Goal: Complete application form: Complete application form

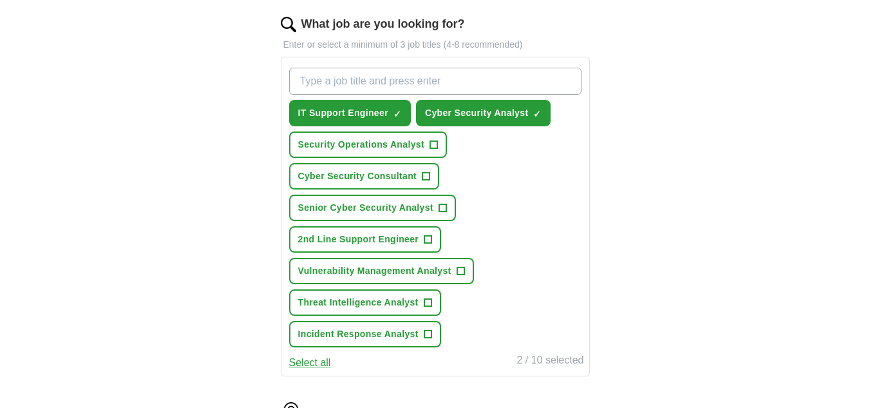
scroll to position [415, 0]
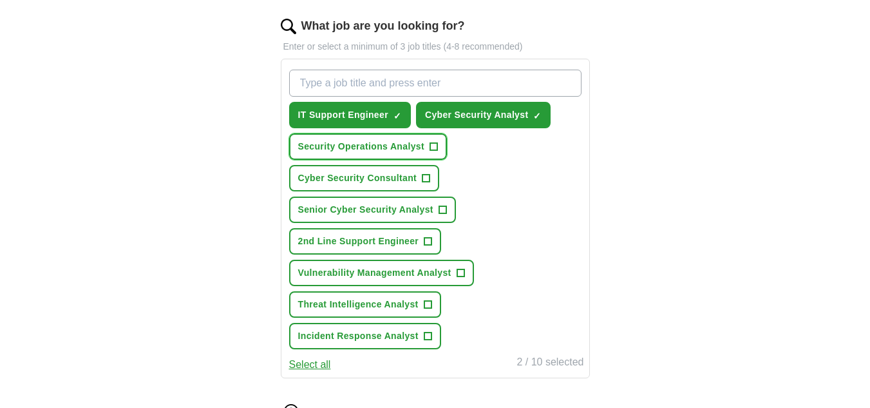
click at [431, 146] on span "+" at bounding box center [434, 147] width 8 height 10
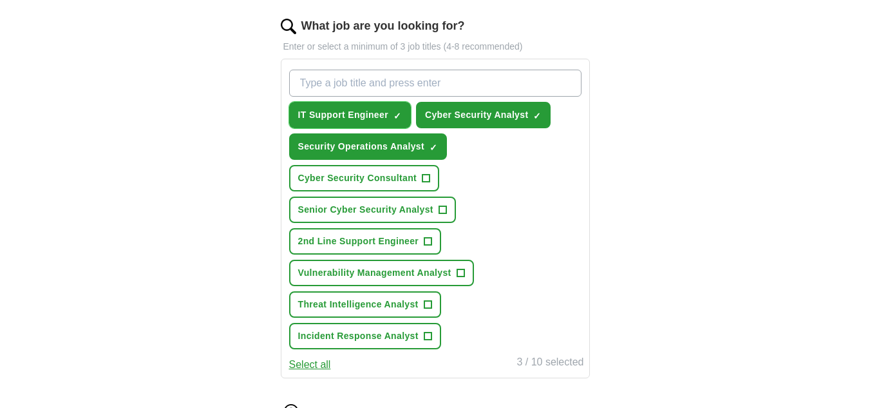
click at [0, 0] on span "×" at bounding box center [0, 0] width 0 height 0
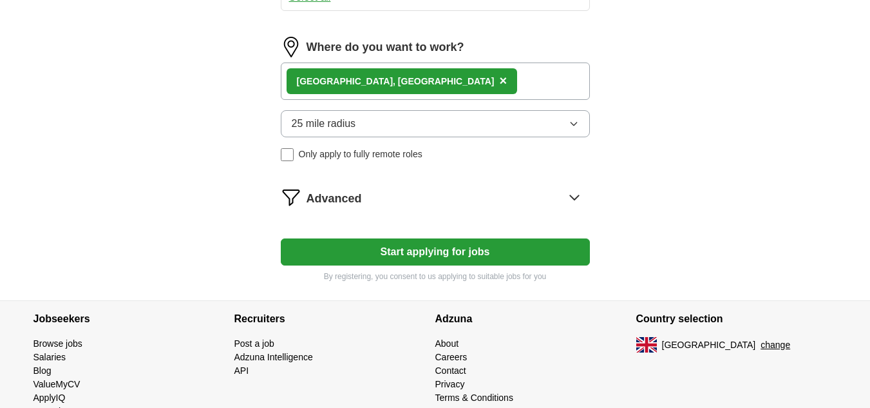
scroll to position [811, 0]
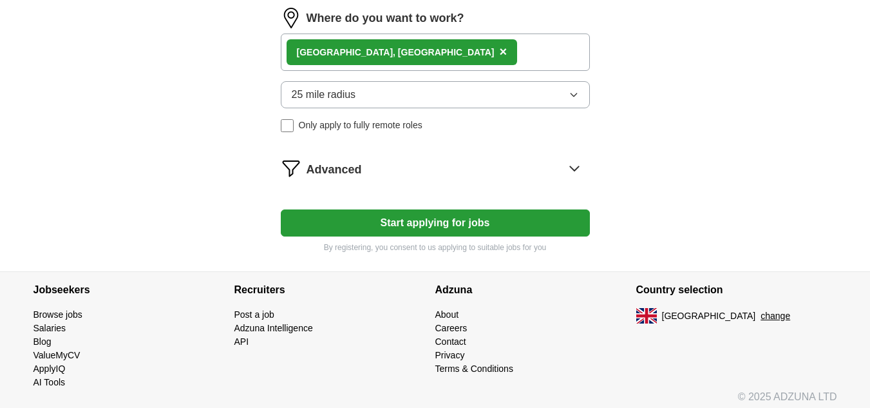
click at [470, 231] on button "Start applying for jobs" at bounding box center [435, 222] width 309 height 27
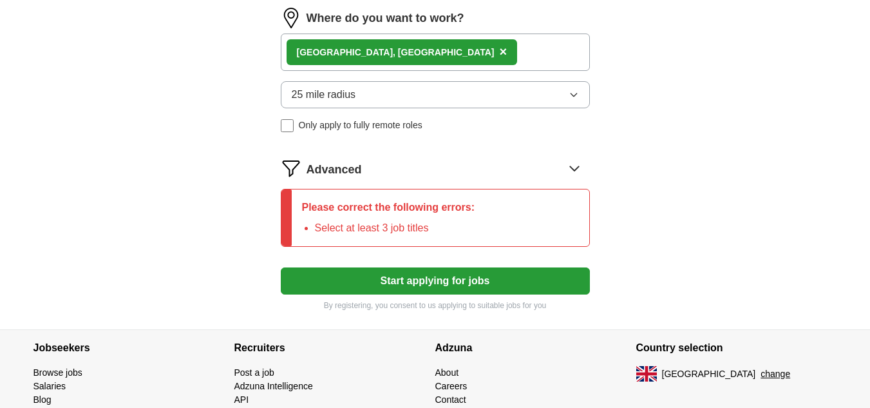
scroll to position [471, 0]
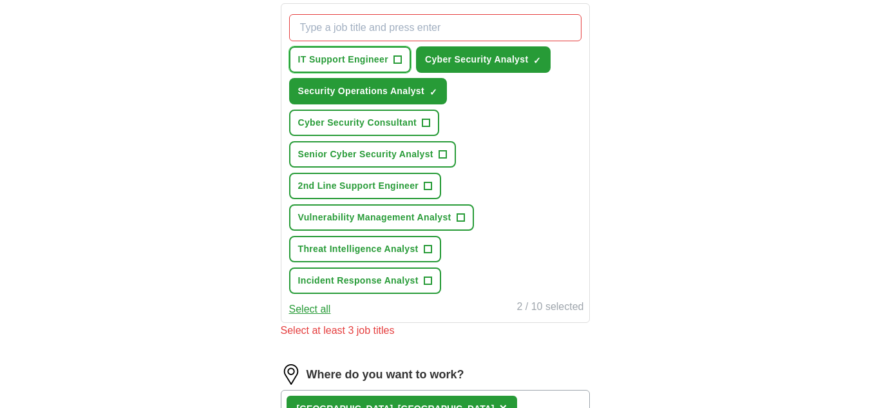
click at [397, 60] on span "+" at bounding box center [397, 60] width 8 height 10
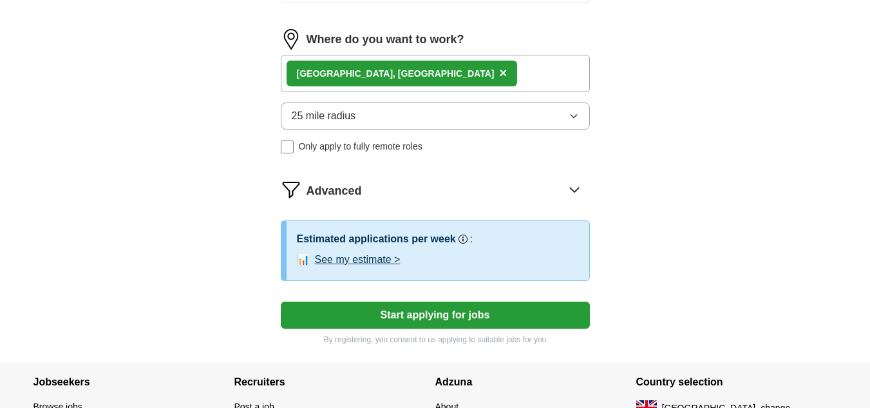
scroll to position [792, 0]
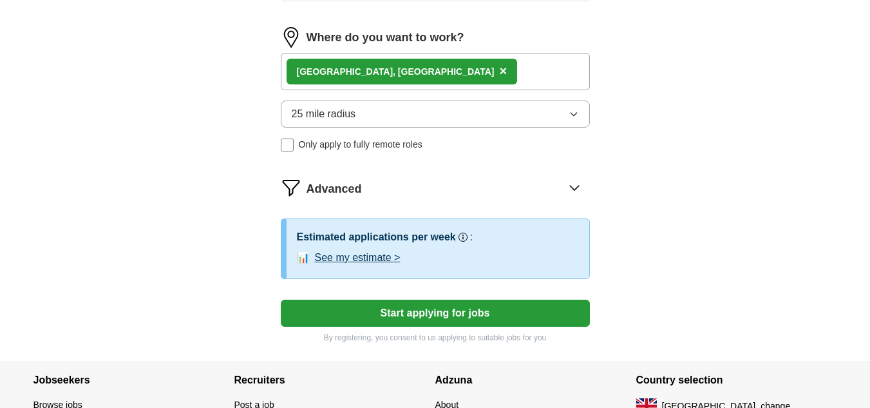
click at [487, 307] on button "Start applying for jobs" at bounding box center [435, 312] width 309 height 27
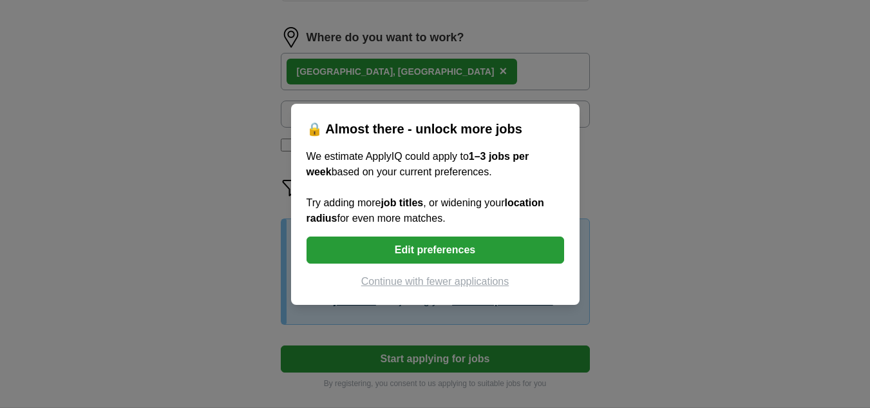
click at [437, 253] on button "Edit preferences" at bounding box center [436, 249] width 258 height 27
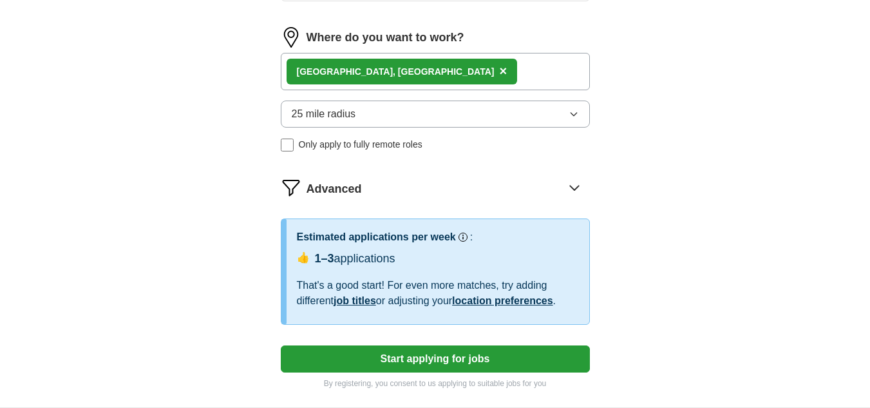
click at [386, 120] on button "25 mile radius" at bounding box center [435, 113] width 309 height 27
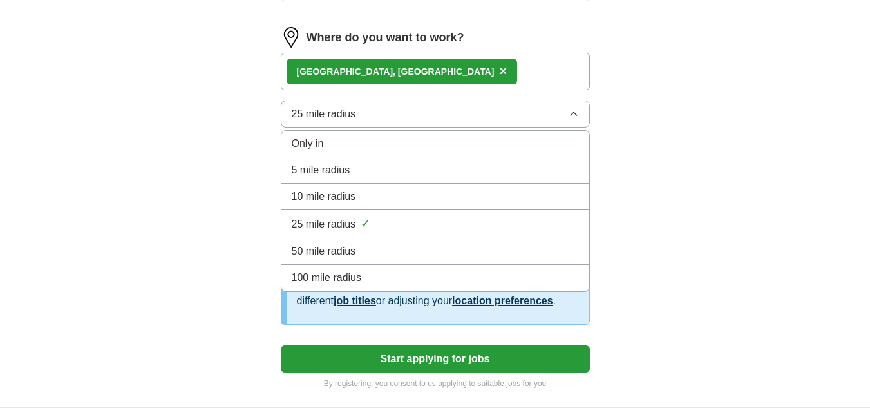
click at [346, 271] on span "100 mile radius" at bounding box center [327, 277] width 70 height 15
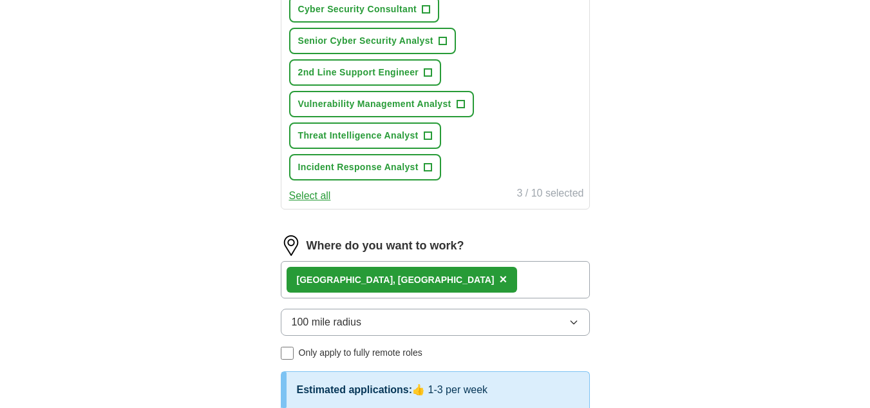
scroll to position [586, 0]
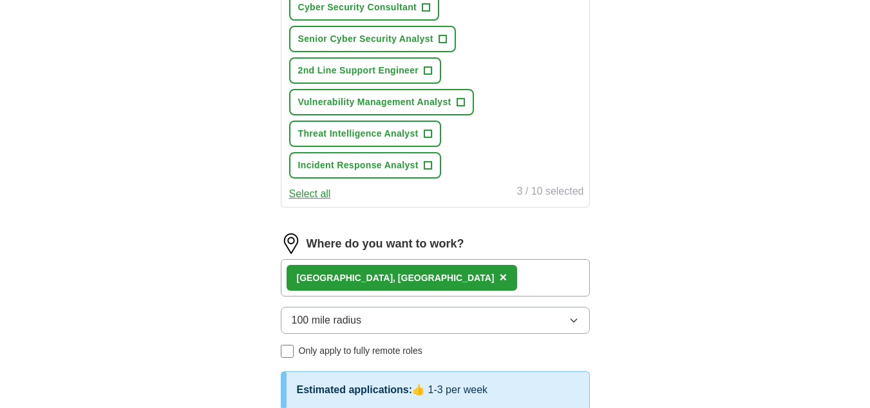
click at [317, 189] on button "Select all" at bounding box center [310, 193] width 42 height 15
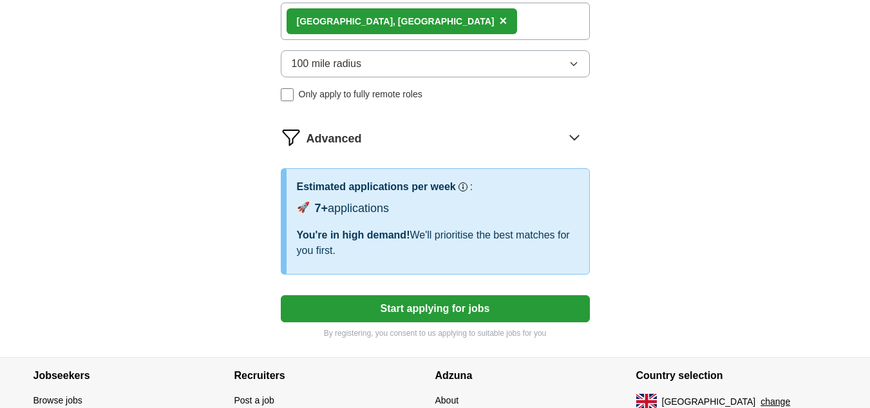
scroll to position [820, 0]
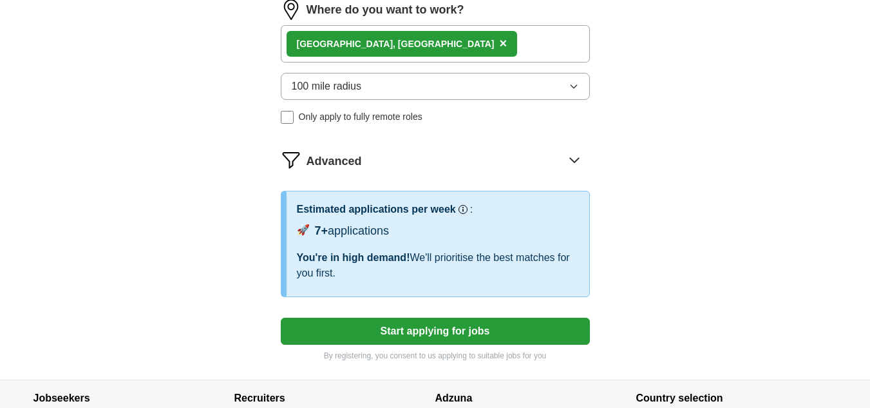
click at [433, 333] on button "Start applying for jobs" at bounding box center [435, 330] width 309 height 27
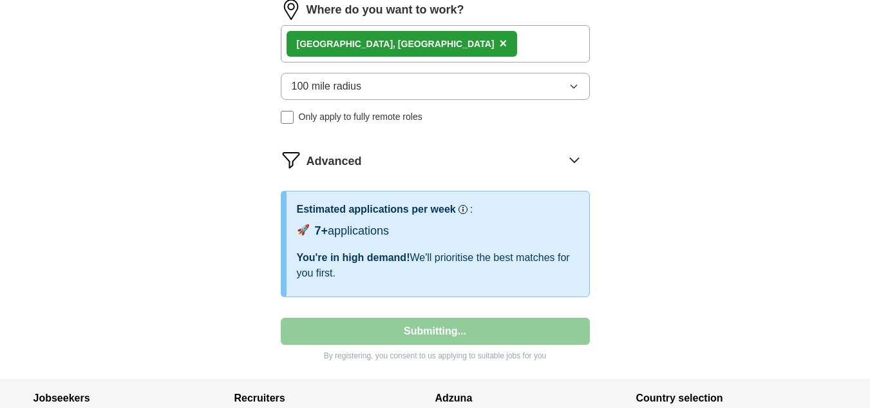
select select "**"
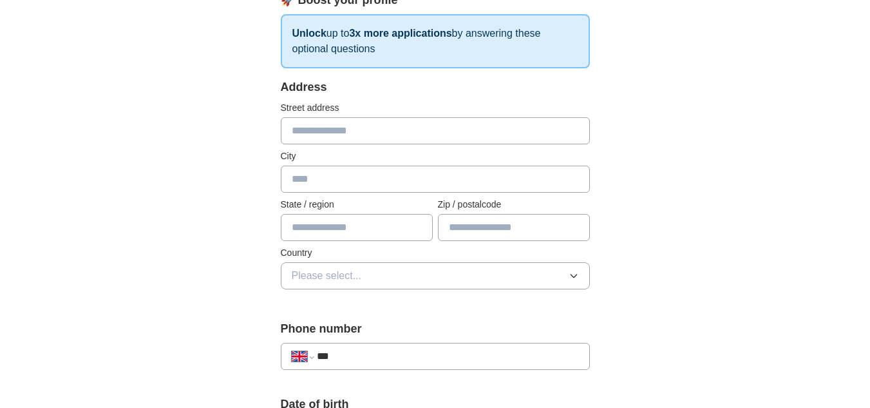
scroll to position [213, 0]
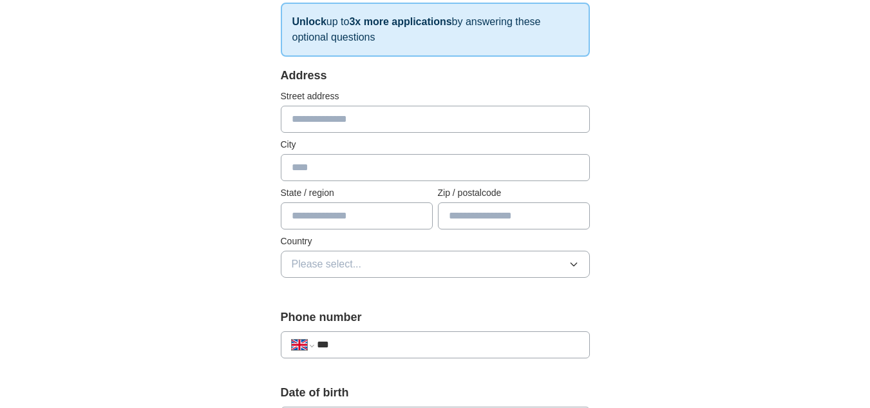
click at [376, 107] on input "text" at bounding box center [435, 119] width 309 height 27
type input "**********"
type input "*******"
click at [376, 220] on input "text" at bounding box center [357, 215] width 152 height 27
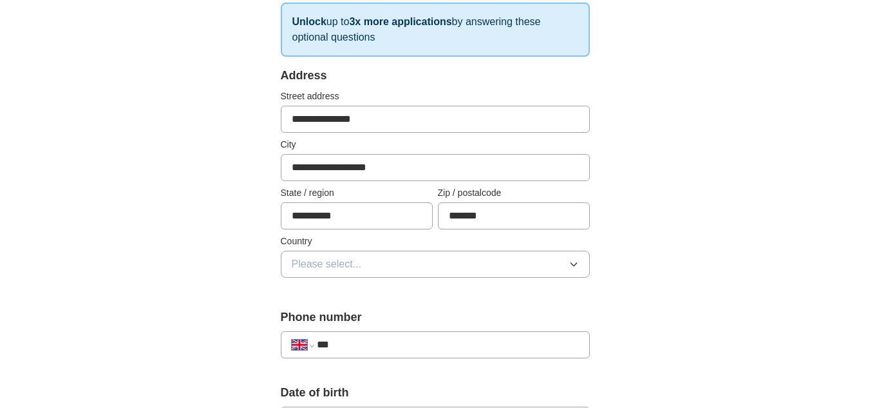
type input "**********"
click at [422, 262] on button "Please select..." at bounding box center [435, 264] width 309 height 27
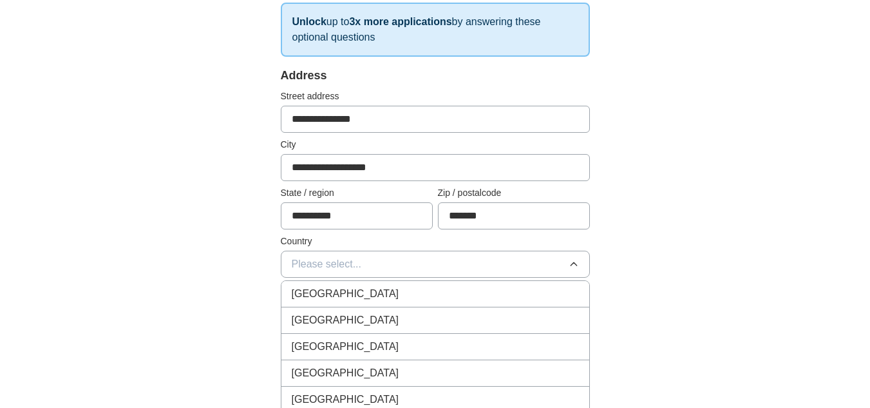
click at [395, 293] on div "[GEOGRAPHIC_DATA]" at bounding box center [435, 293] width 287 height 15
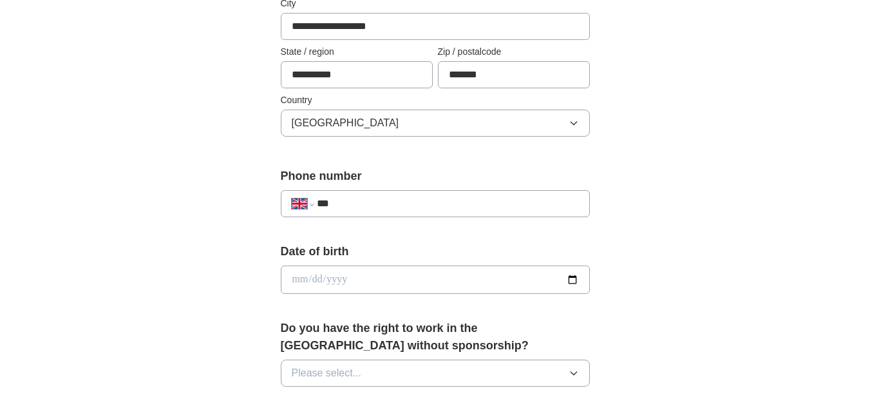
scroll to position [381, 0]
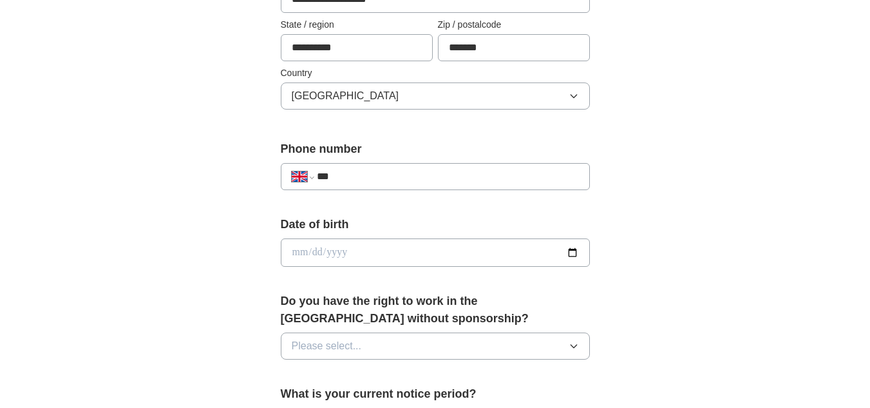
click at [449, 169] on input "***" at bounding box center [447, 176] width 261 height 15
type input "**********"
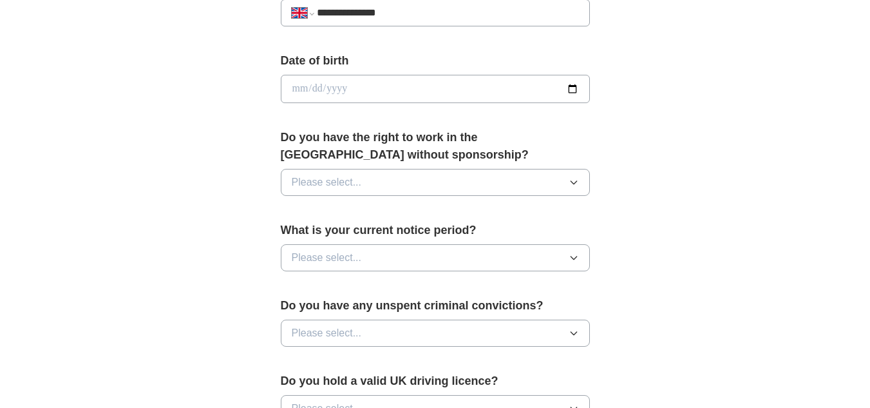
scroll to position [560, 0]
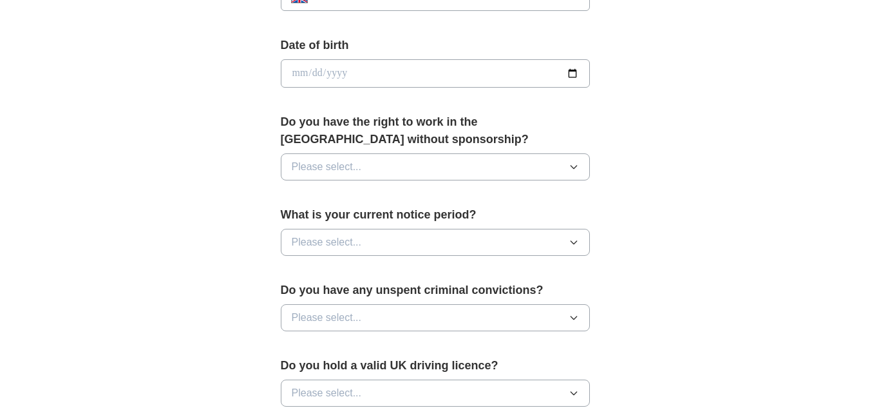
click at [449, 162] on button "Please select..." at bounding box center [435, 166] width 309 height 27
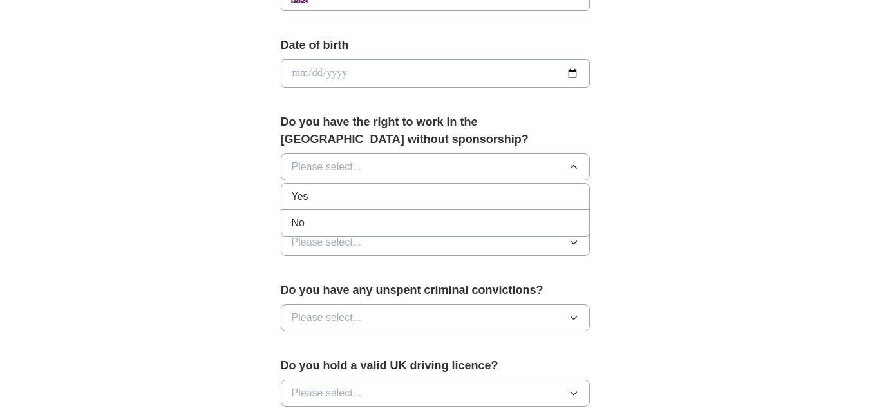
click at [358, 196] on div "Yes" at bounding box center [435, 196] width 287 height 15
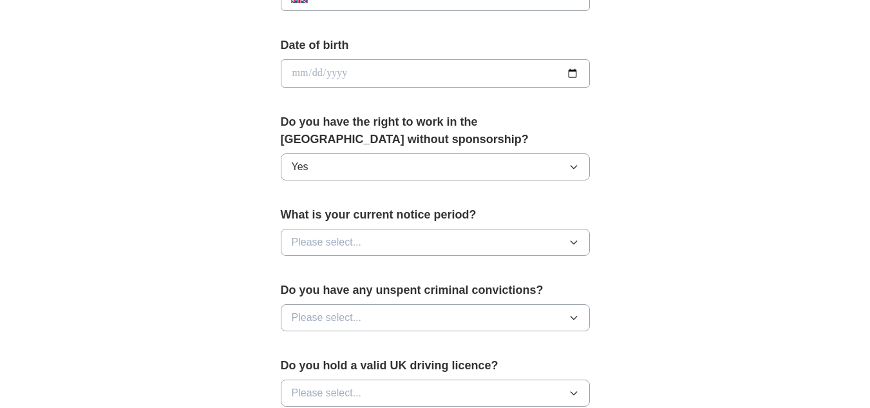
click at [373, 245] on button "Please select..." at bounding box center [435, 242] width 309 height 27
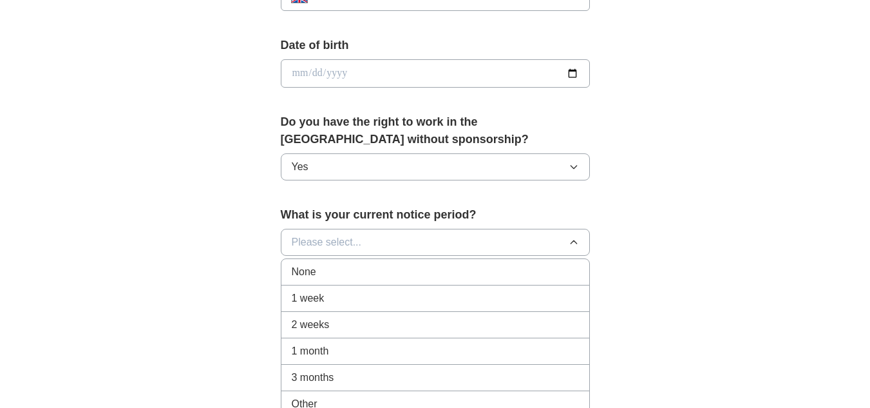
click at [366, 272] on div "None" at bounding box center [435, 271] width 287 height 15
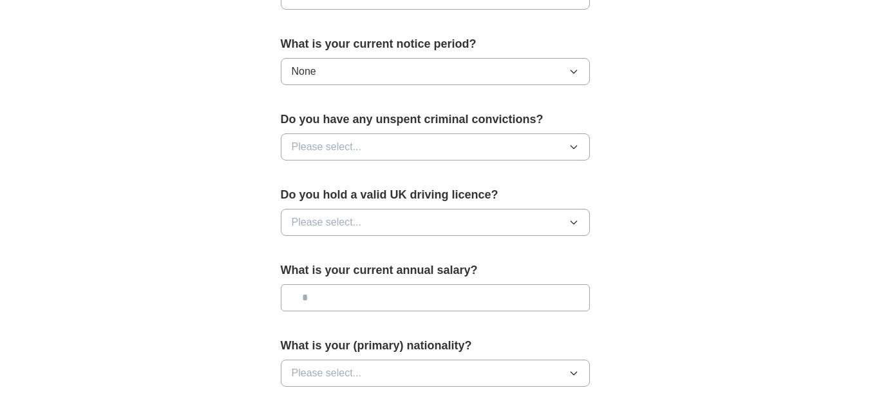
scroll to position [742, 0]
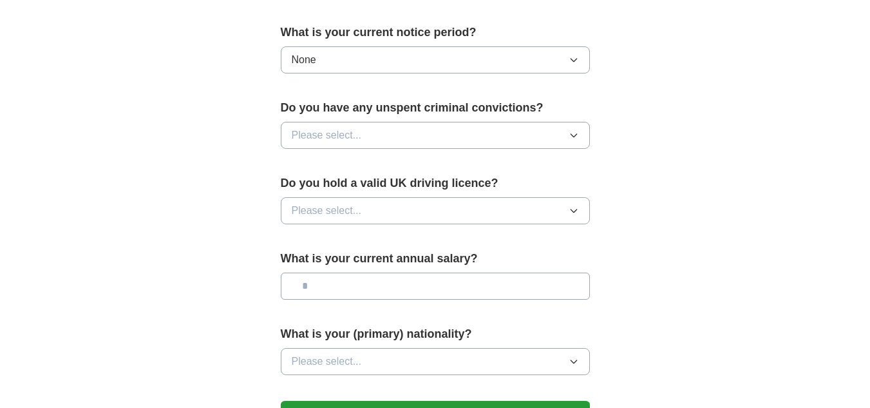
click at [493, 139] on button "Please select..." at bounding box center [435, 135] width 309 height 27
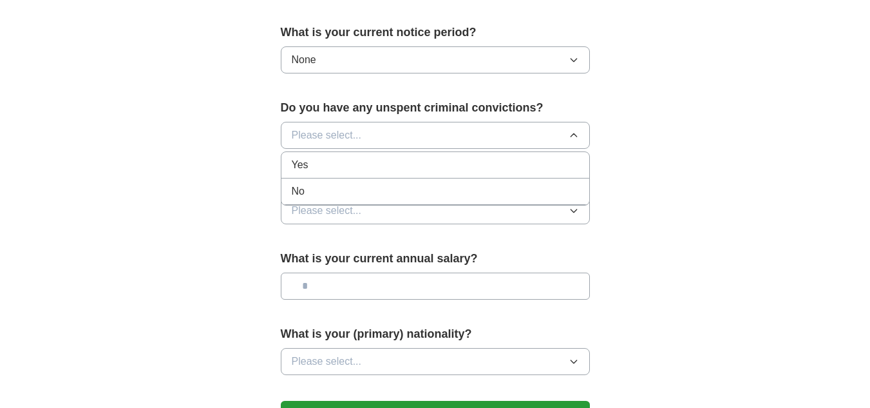
click at [378, 191] on div "No" at bounding box center [435, 191] width 287 height 15
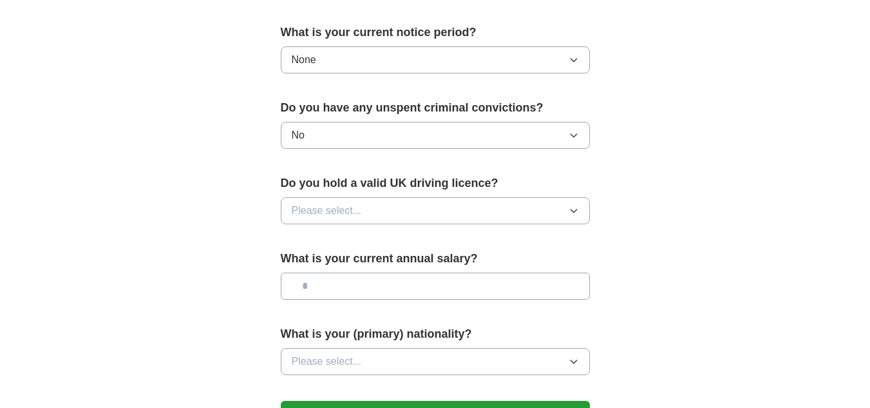
click at [379, 209] on button "Please select..." at bounding box center [435, 210] width 309 height 27
click at [351, 261] on div "No" at bounding box center [435, 266] width 287 height 15
click at [371, 292] on input "text" at bounding box center [435, 285] width 309 height 27
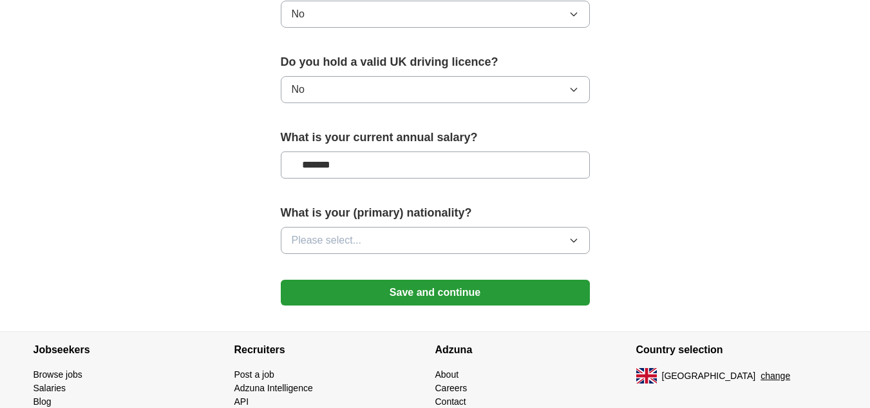
scroll to position [897, 0]
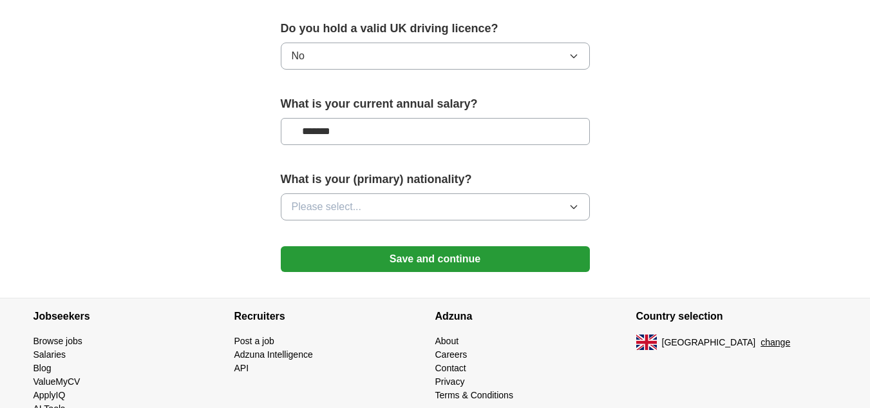
type input "*******"
click at [434, 210] on button "Please select..." at bounding box center [435, 206] width 309 height 27
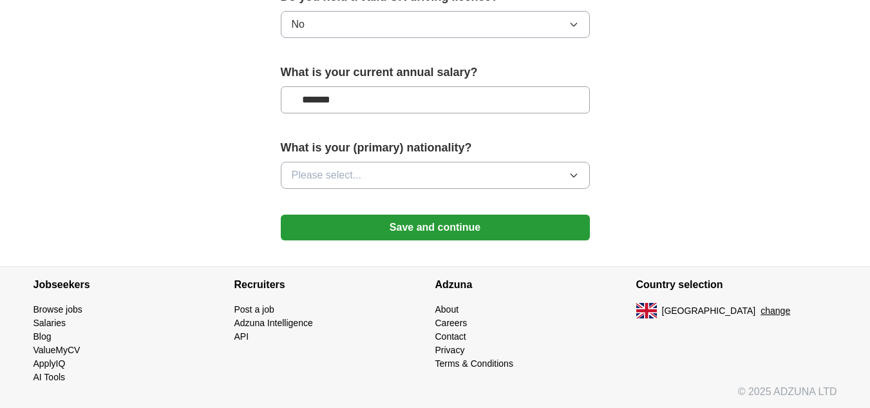
scroll to position [931, 0]
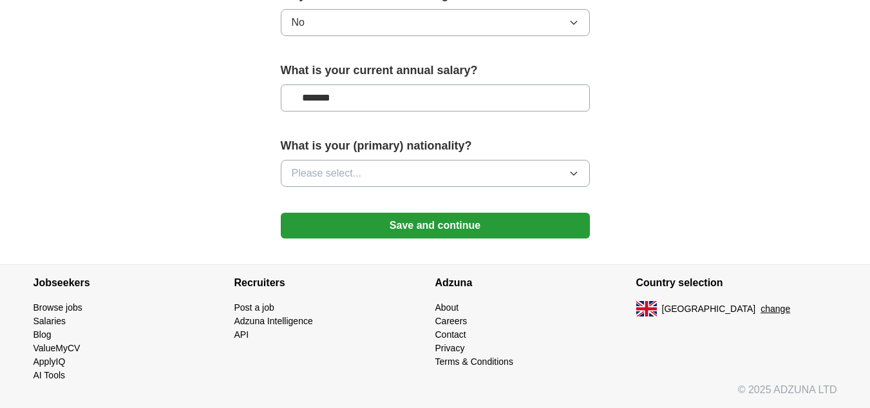
click at [530, 171] on button "Please select..." at bounding box center [435, 173] width 309 height 27
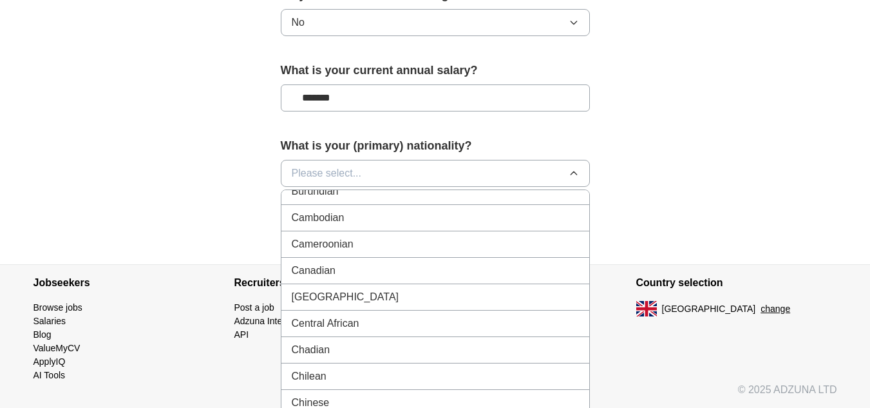
scroll to position [844, 0]
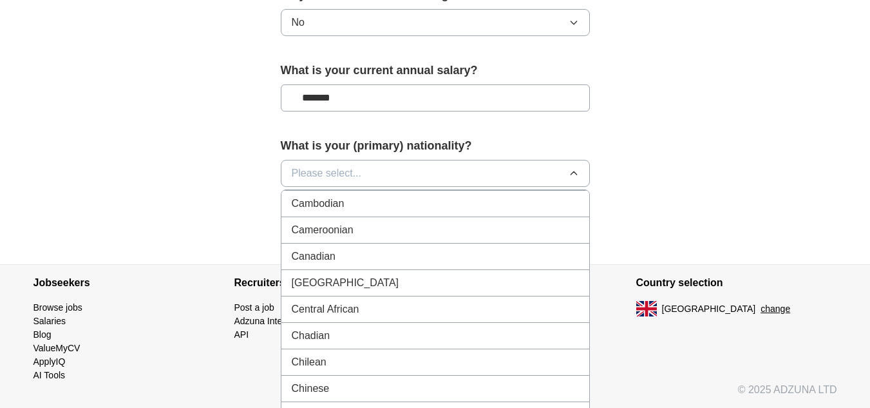
click at [383, 231] on div "Cameroonian" at bounding box center [435, 229] width 287 height 15
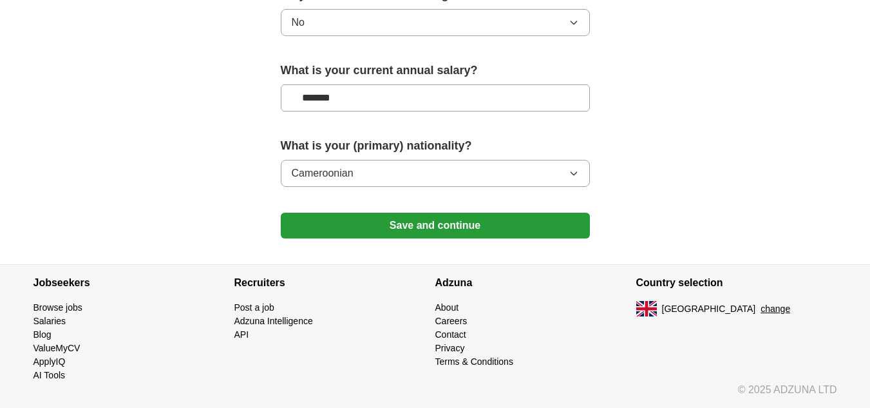
click at [441, 214] on button "Save and continue" at bounding box center [435, 226] width 309 height 26
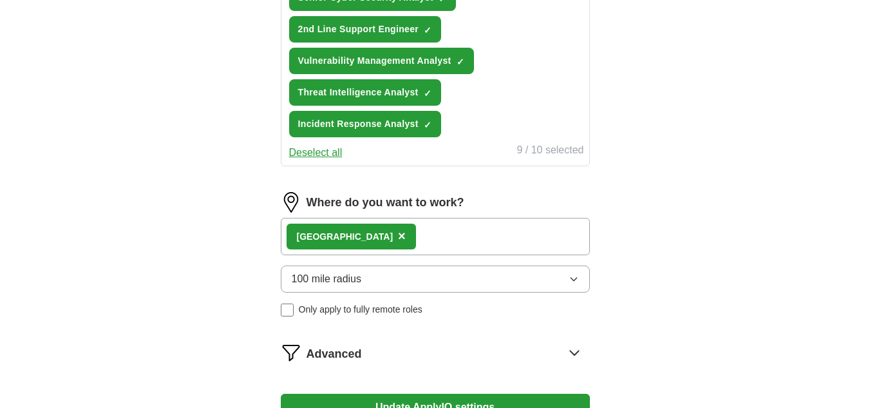
scroll to position [825, 0]
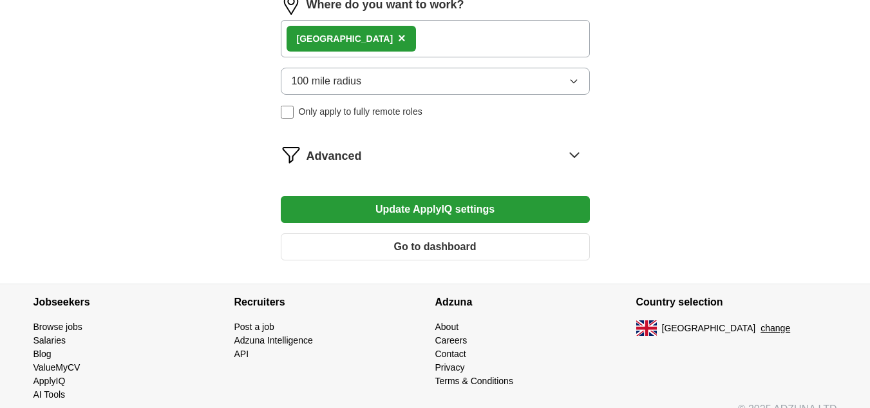
click at [450, 214] on button "Update ApplyIQ settings" at bounding box center [435, 209] width 309 height 27
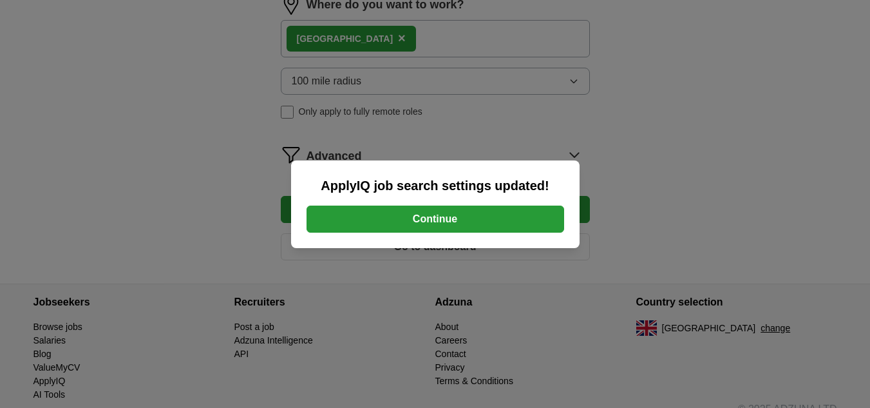
click at [469, 222] on button "Continue" at bounding box center [436, 218] width 258 height 27
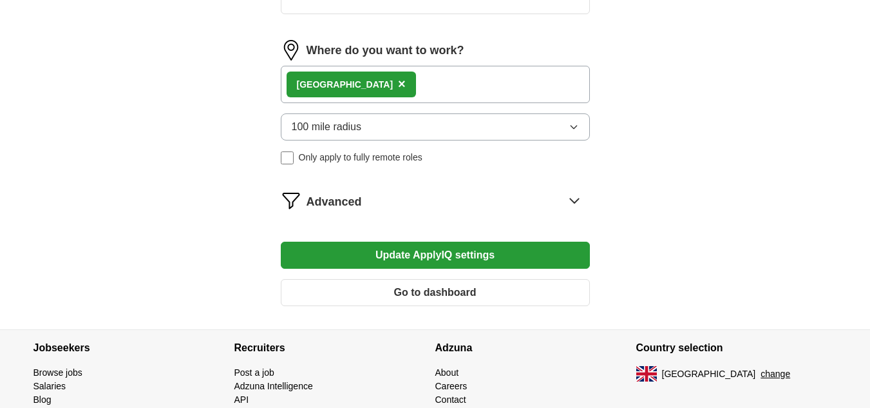
scroll to position [585, 0]
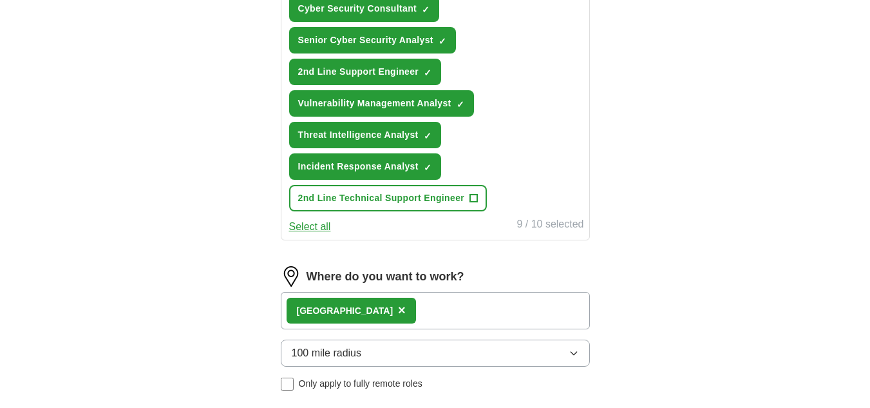
click at [575, 195] on div "IT Support Engineer ✓ × Cyber Security Analyst ✓ × Security Operations Analyst …" at bounding box center [436, 55] width 298 height 321
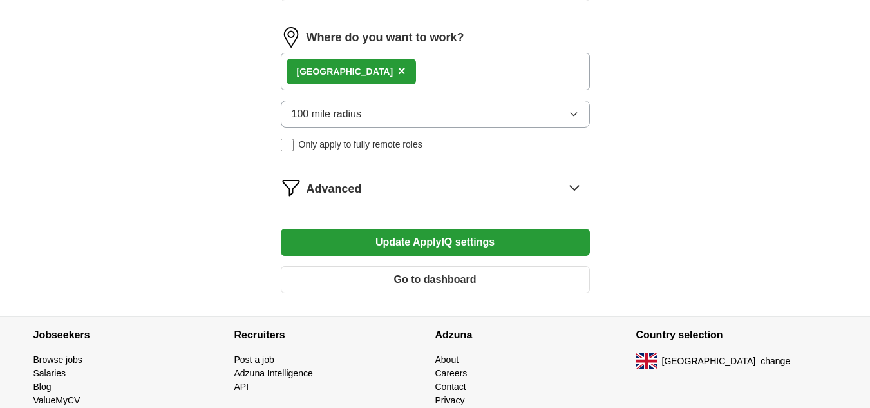
scroll to position [832, 0]
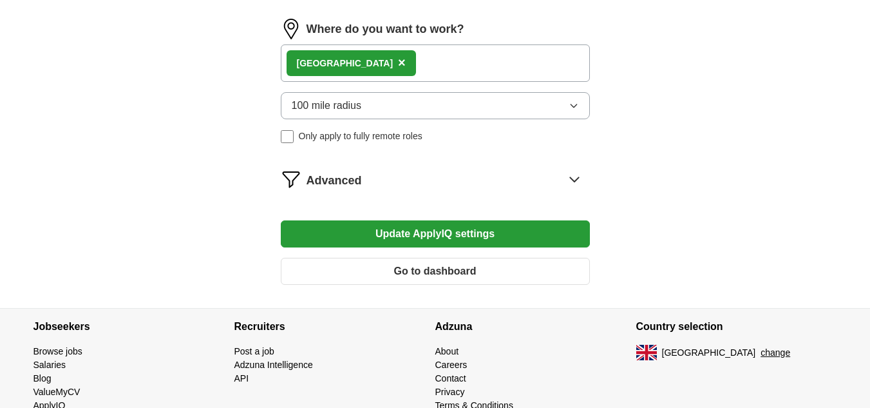
click at [579, 176] on icon at bounding box center [574, 179] width 21 height 21
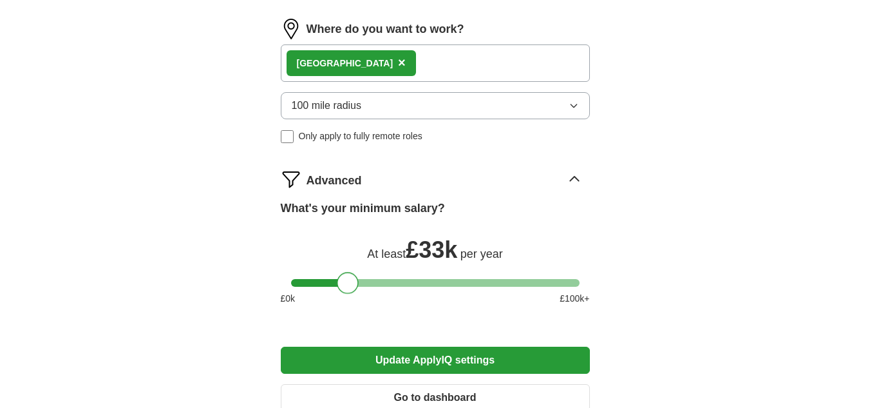
drag, startPoint x: 357, startPoint y: 280, endPoint x: 343, endPoint y: 281, distance: 13.5
click at [343, 281] on div at bounding box center [348, 283] width 22 height 22
click at [493, 362] on button "Update ApplyIQ settings" at bounding box center [435, 359] width 309 height 27
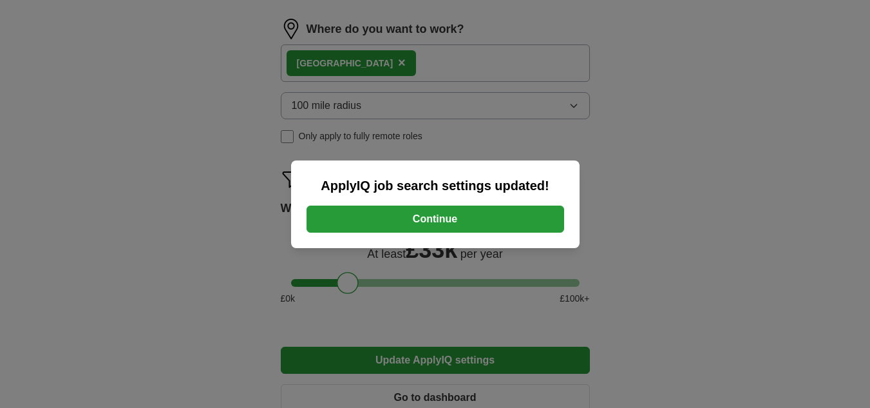
click at [461, 205] on button "Continue" at bounding box center [436, 218] width 258 height 27
